Goal: Task Accomplishment & Management: Manage account settings

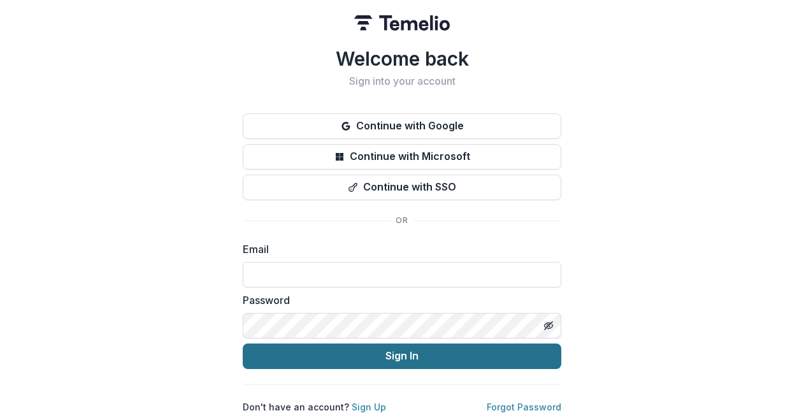
type input "**********"
click at [446, 353] on button "Sign In" at bounding box center [402, 355] width 318 height 25
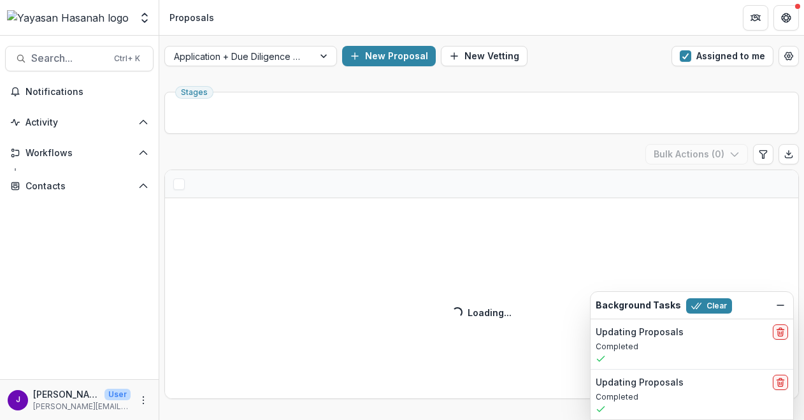
click at [776, 301] on icon "Dismiss" at bounding box center [780, 305] width 10 height 10
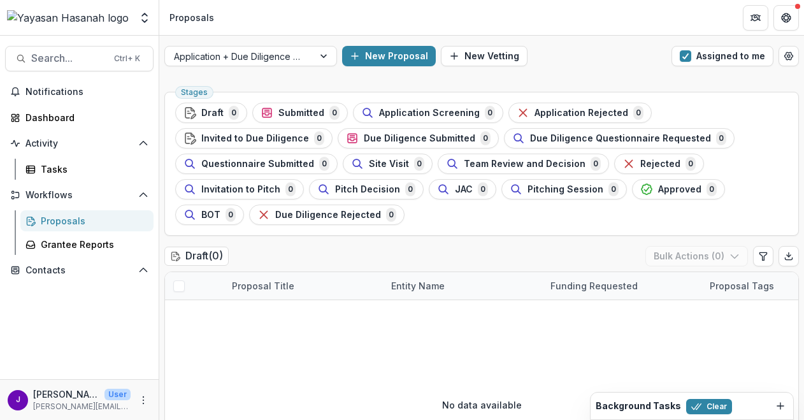
drag, startPoint x: 709, startPoint y: 61, endPoint x: 742, endPoint y: 146, distance: 91.3
click at [709, 61] on button "Assigned to me" at bounding box center [722, 56] width 102 height 20
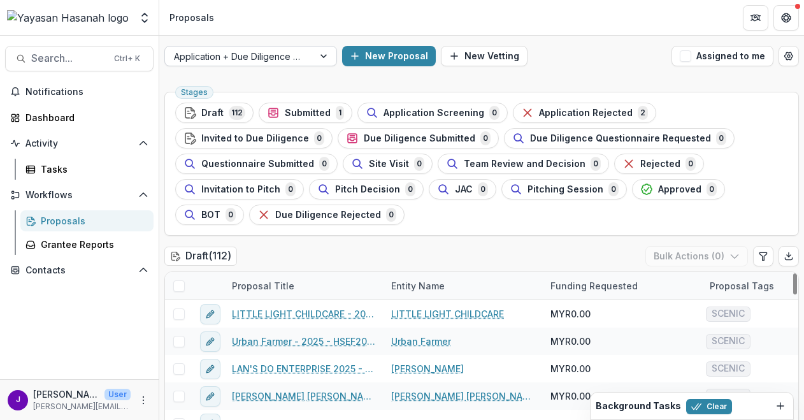
click at [296, 64] on div "Application + Due Diligence + Pitching Process" at bounding box center [239, 56] width 148 height 18
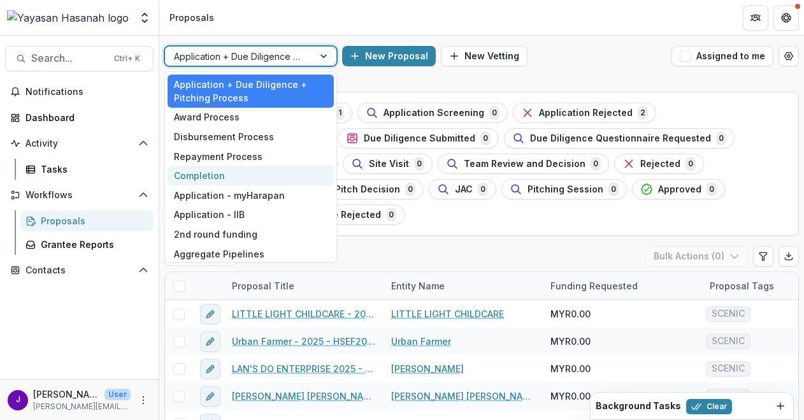
scroll to position [24, 0]
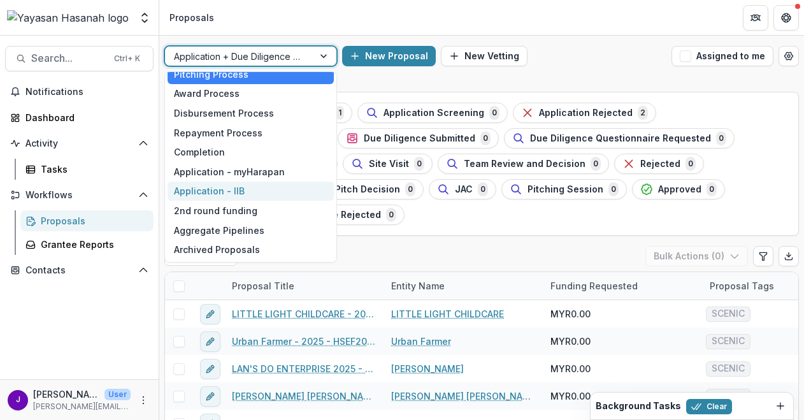
click at [276, 185] on div "Application - IIB" at bounding box center [250, 192] width 166 height 20
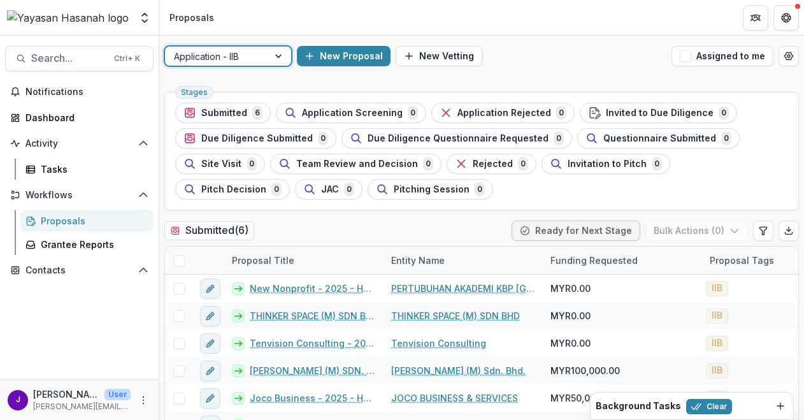
click at [605, 56] on div "New Proposal New Vetting" at bounding box center [481, 56] width 369 height 20
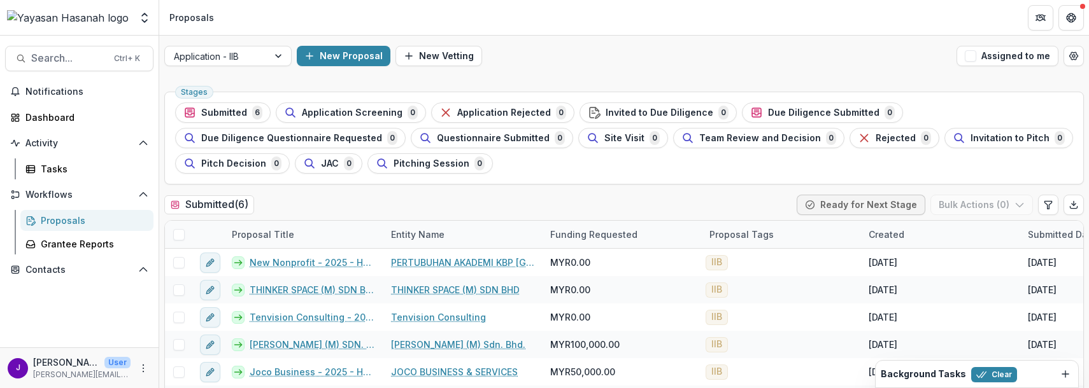
click at [439, 207] on div "Submitted ( 6 ) Ready for Next Stage Bulk Actions ( 0 )" at bounding box center [624, 207] width 920 height 25
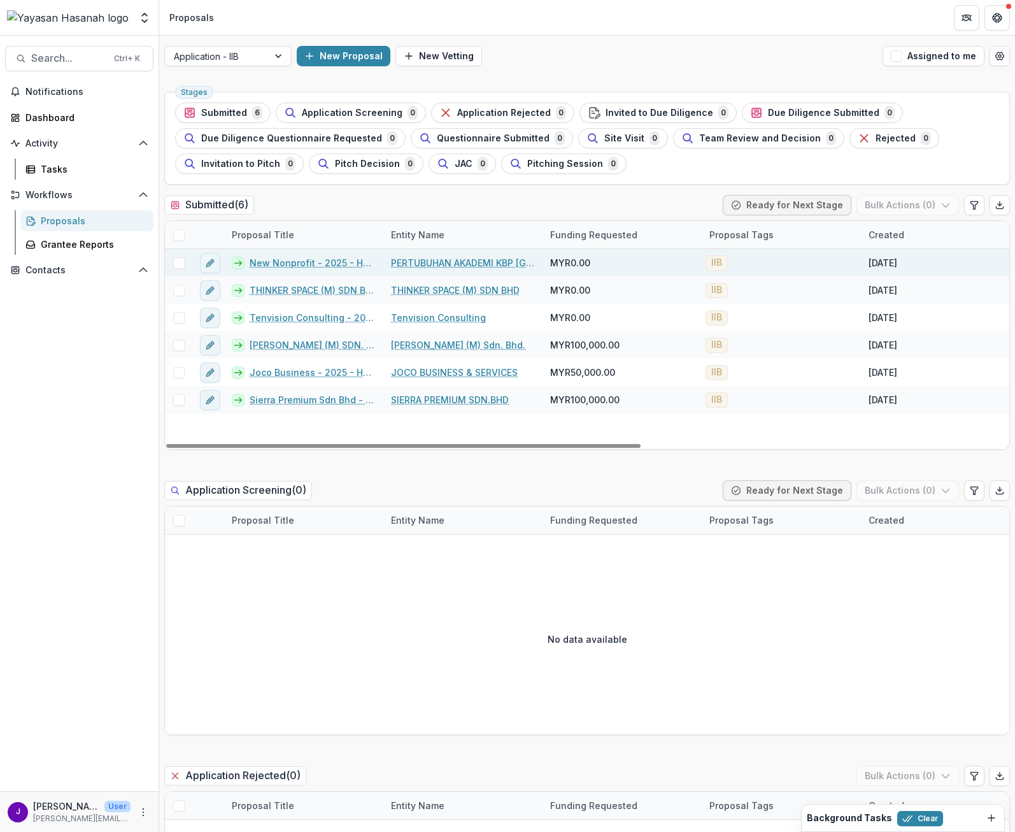
click at [326, 259] on link "New Nonprofit - 2025 - HSEF2025 - Iskandar Investment Berhad" at bounding box center [313, 262] width 126 height 13
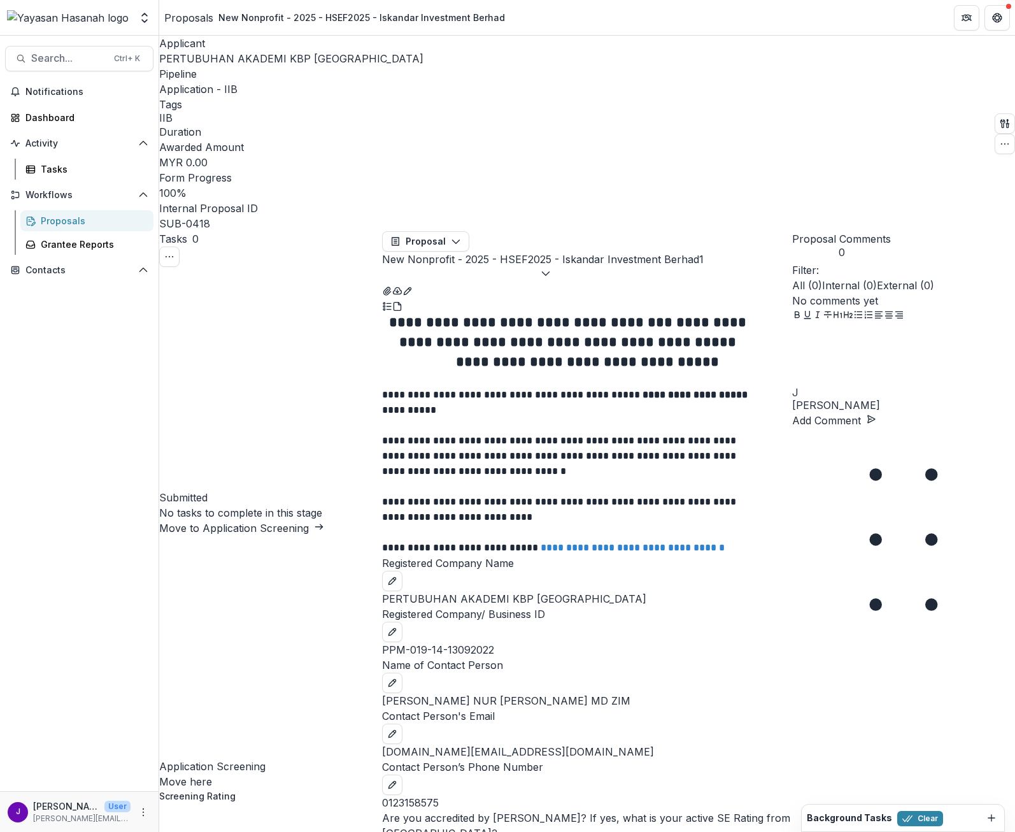
drag, startPoint x: 564, startPoint y: 290, endPoint x: 782, endPoint y: 96, distance: 291.8
drag, startPoint x: 782, startPoint y: 96, endPoint x: 283, endPoint y: 179, distance: 506.1
click at [283, 419] on div "Application Screening Move here" at bounding box center [270, 662] width 223 height 253
click at [250, 419] on h4 "Application Screening" at bounding box center [270, 766] width 223 height 15
